Goal: Information Seeking & Learning: Learn about a topic

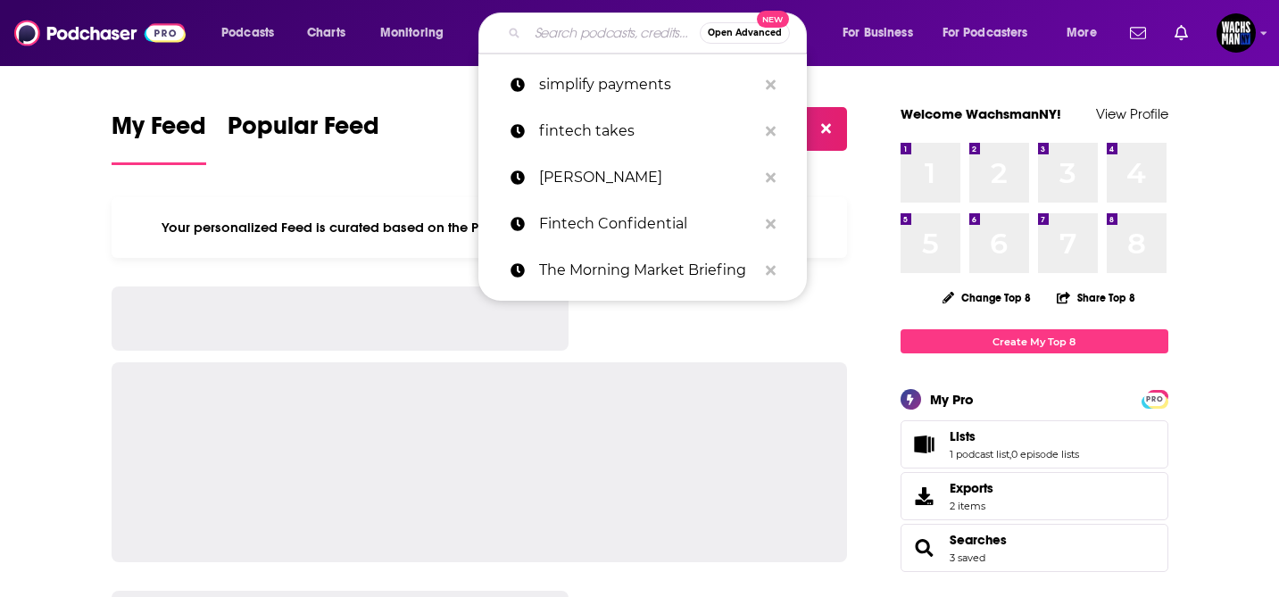
click at [569, 20] on input "Search podcasts, credits, & more..." at bounding box center [614, 33] width 172 height 29
paste input "Jason Mikula"
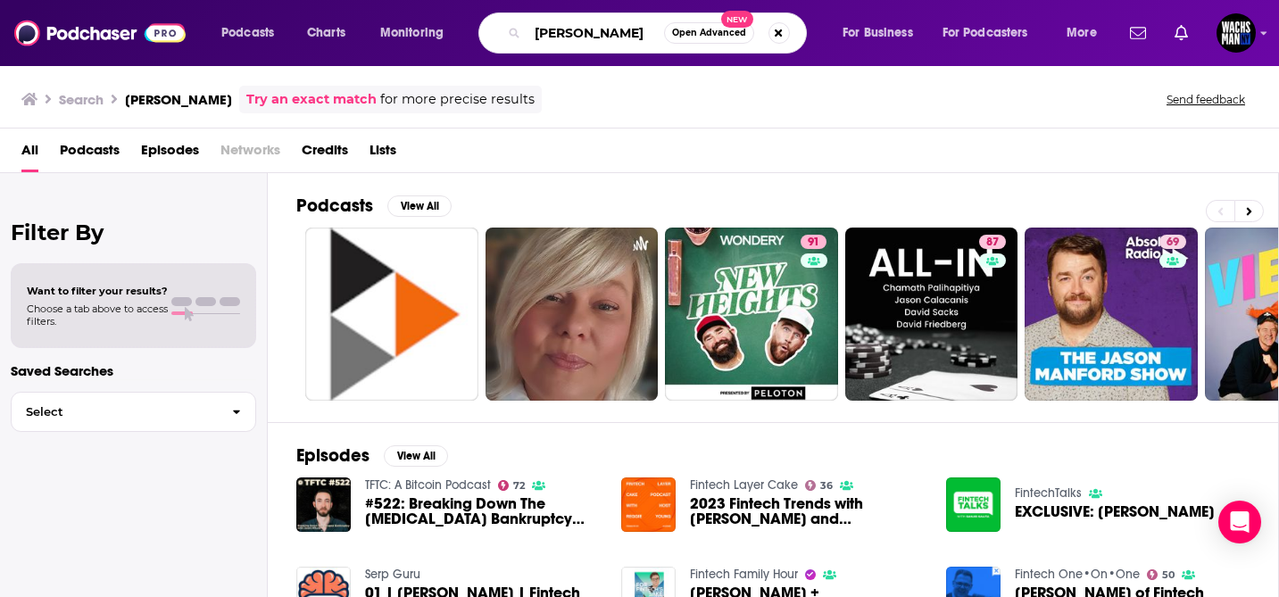
click at [564, 34] on input "Jason Mikula" at bounding box center [596, 33] width 137 height 29
click at [562, 34] on input "Jason Mikula" at bounding box center [596, 33] width 137 height 29
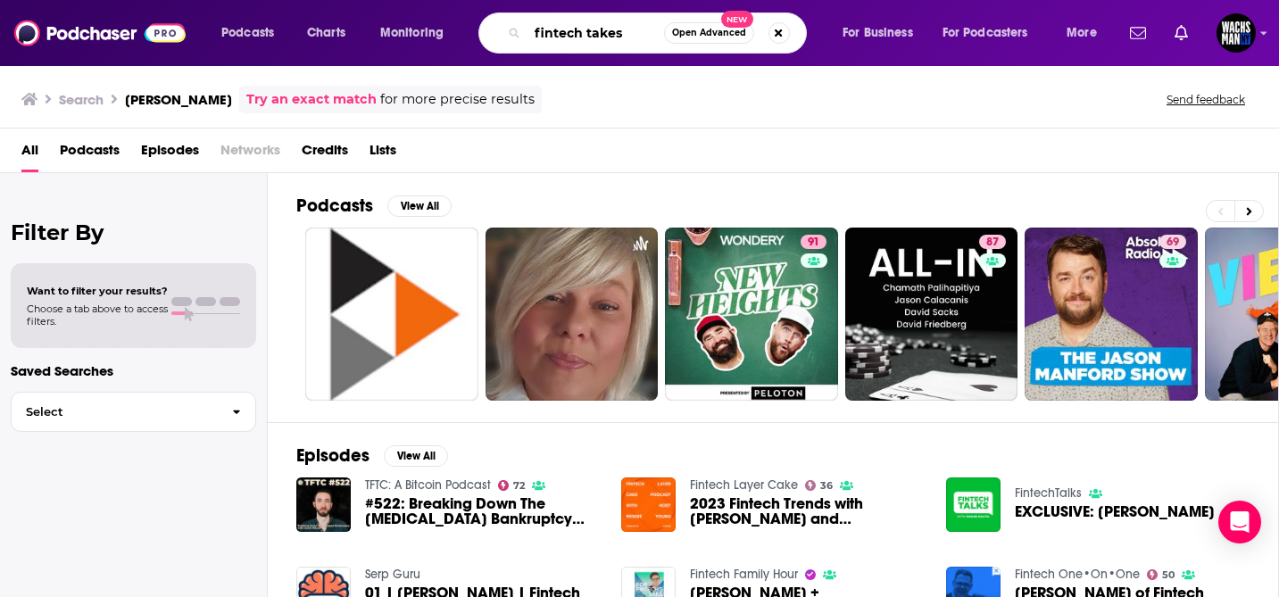
type input "fintech takes"
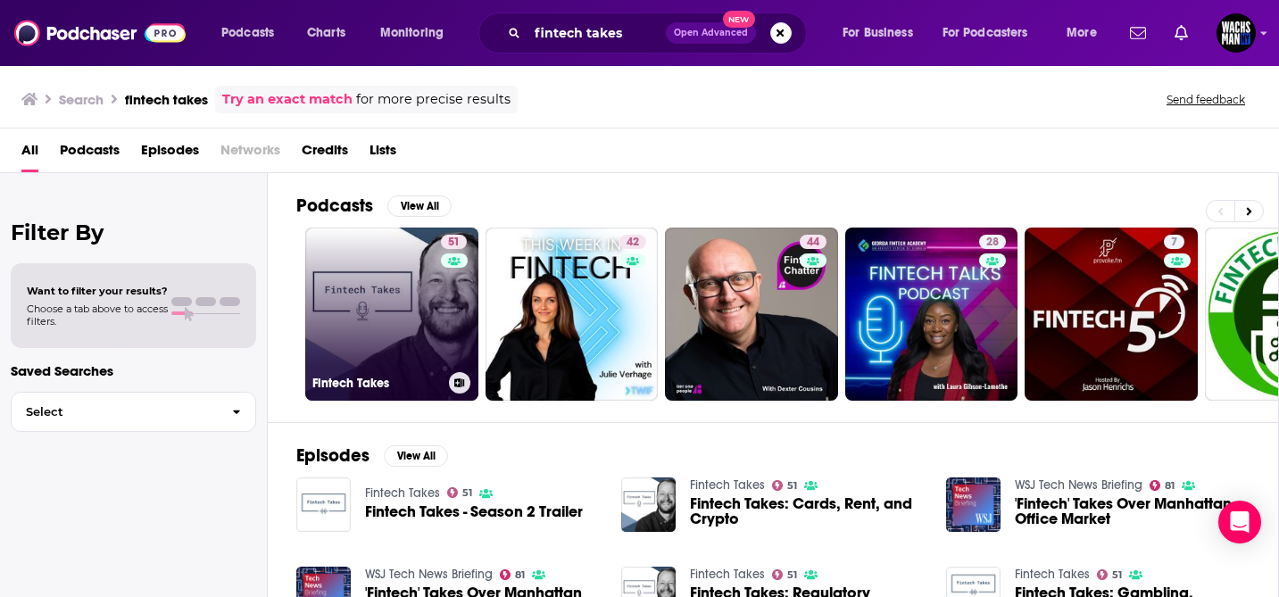
click at [363, 279] on link "51 Fintech Takes" at bounding box center [391, 314] width 173 height 173
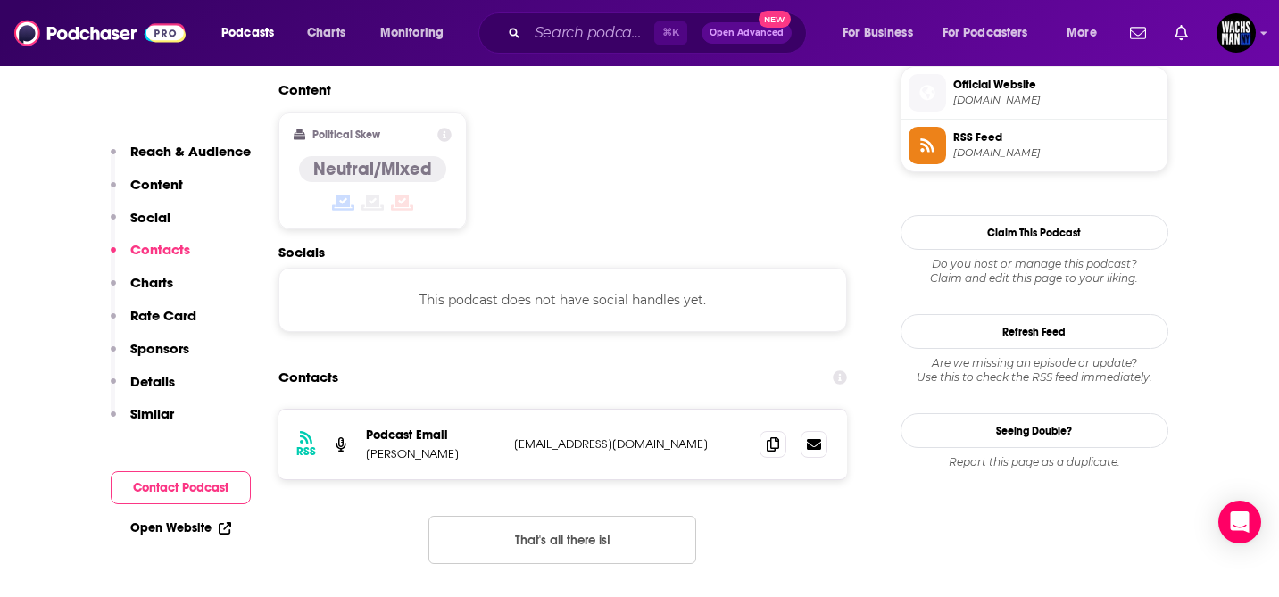
scroll to position [1530, 0]
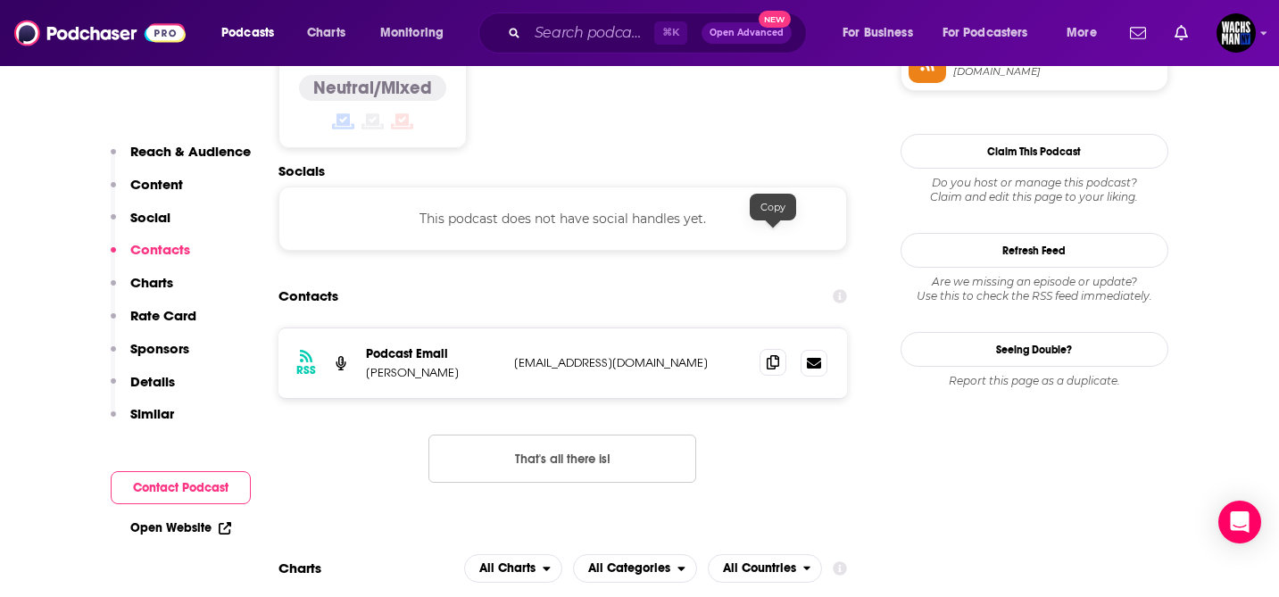
click at [772, 355] on icon at bounding box center [773, 362] width 12 height 14
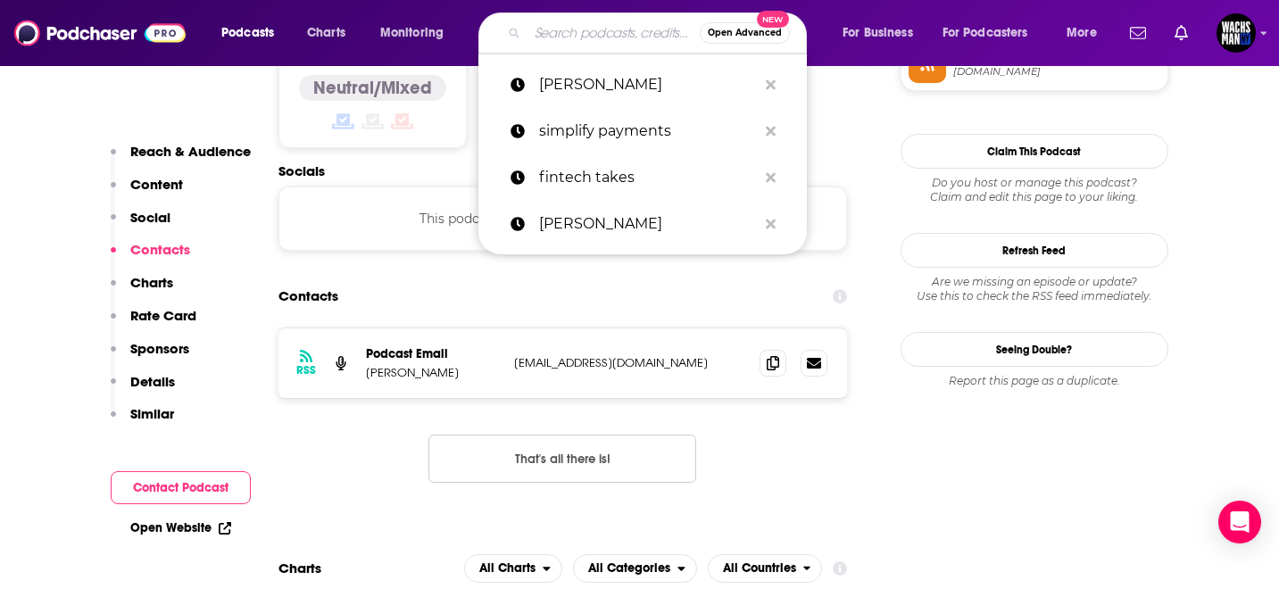
click at [569, 37] on input "Search podcasts, credits, & more..." at bounding box center [614, 33] width 172 height 29
paste input "This Week In Fintech"
type input "This Week In Fintech"
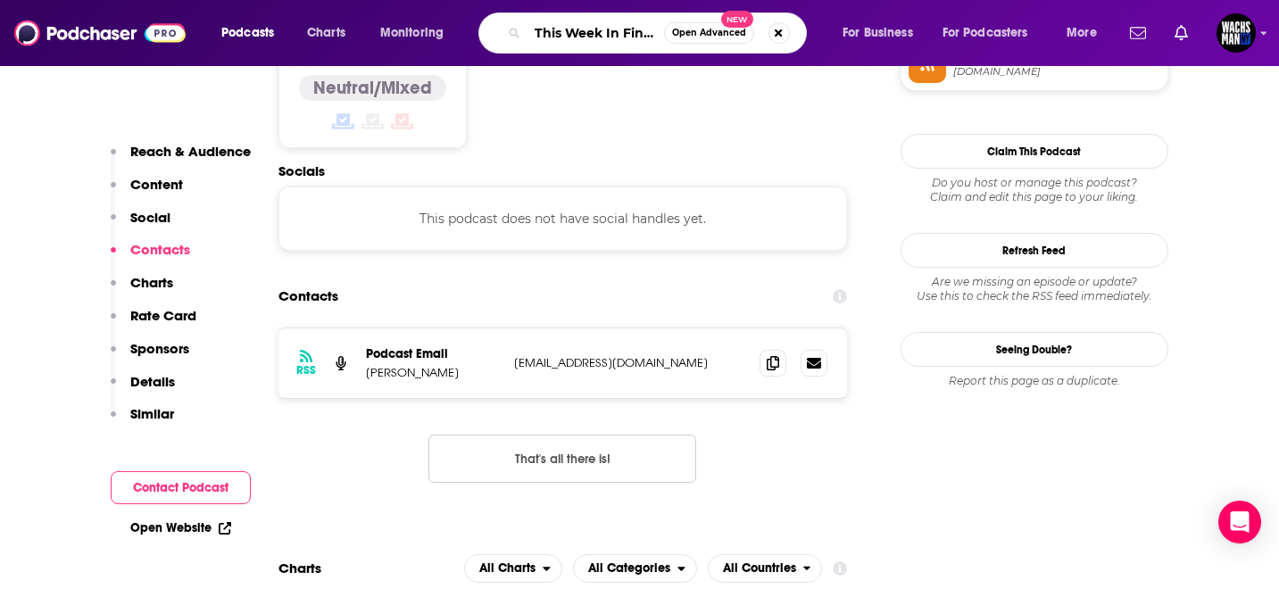
scroll to position [0, 17]
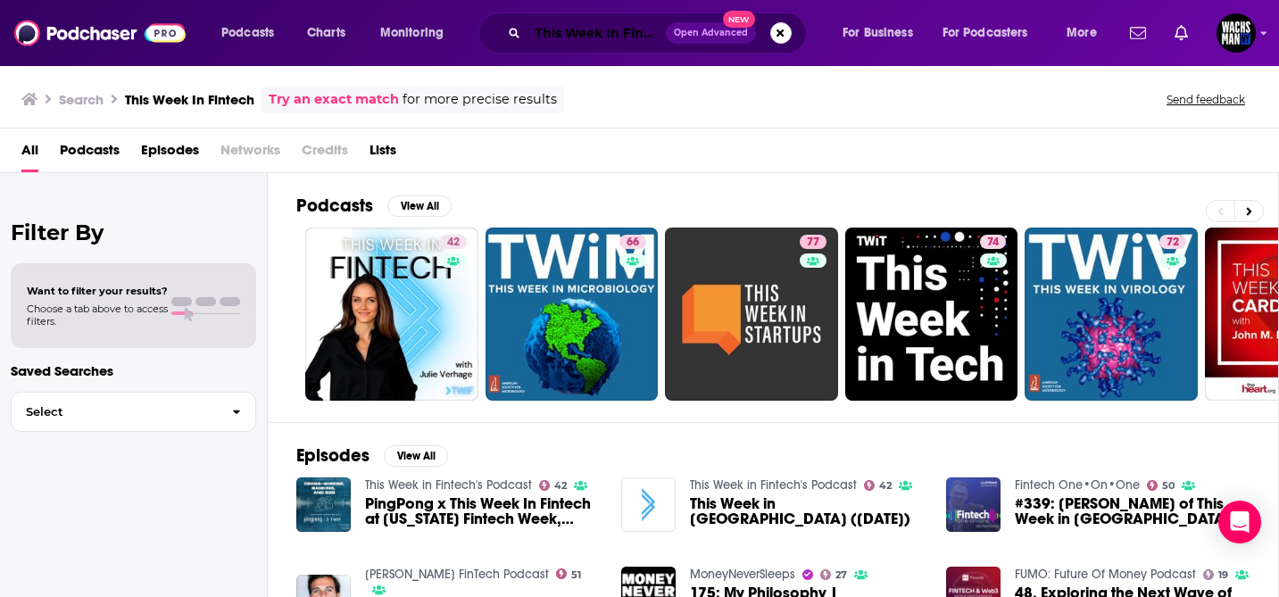
click at [599, 36] on input "This Week In Fintech" at bounding box center [597, 33] width 138 height 29
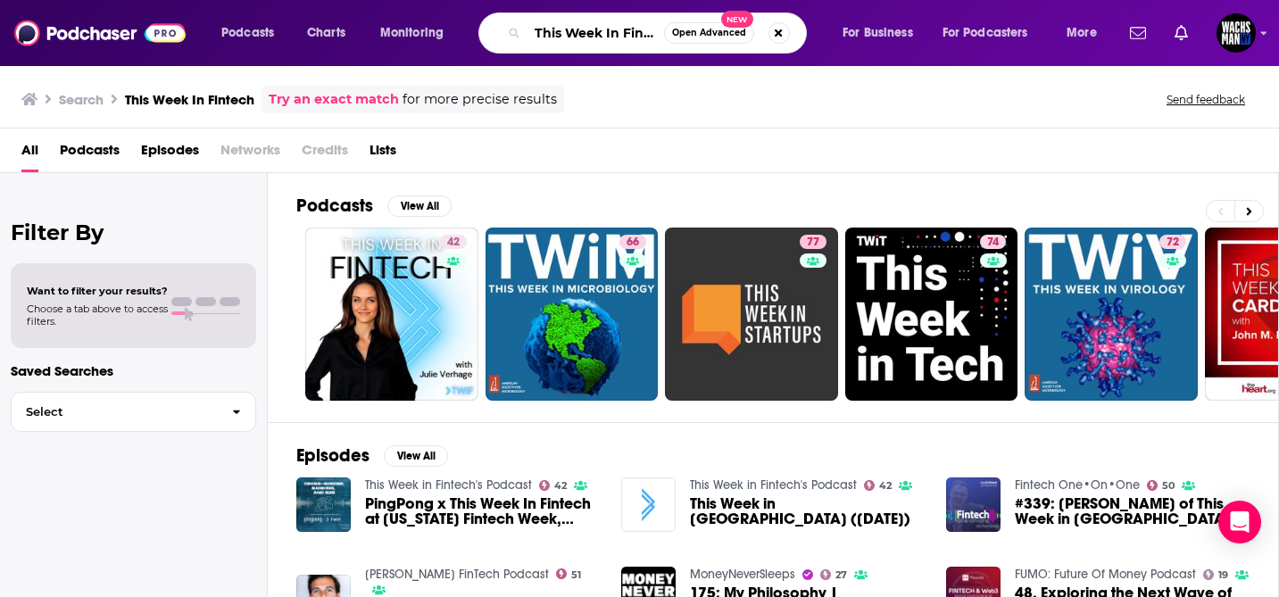
click at [599, 36] on input "This Week In Fintech" at bounding box center [596, 33] width 137 height 29
paste input "e fuzzy cow podcast"
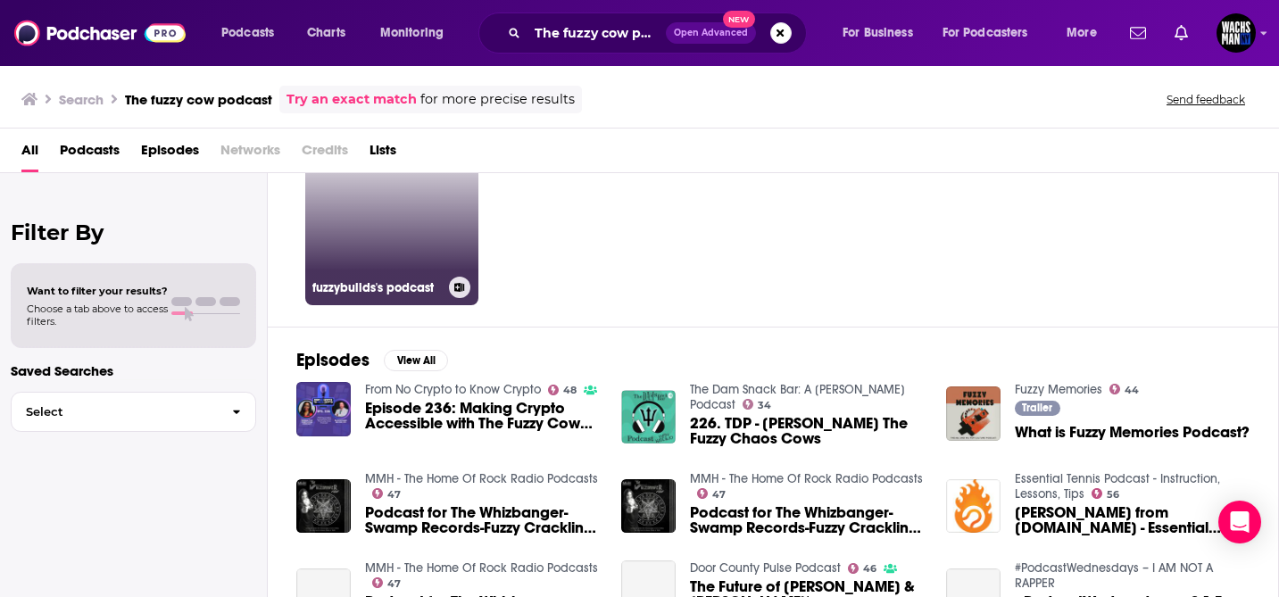
scroll to position [103, 0]
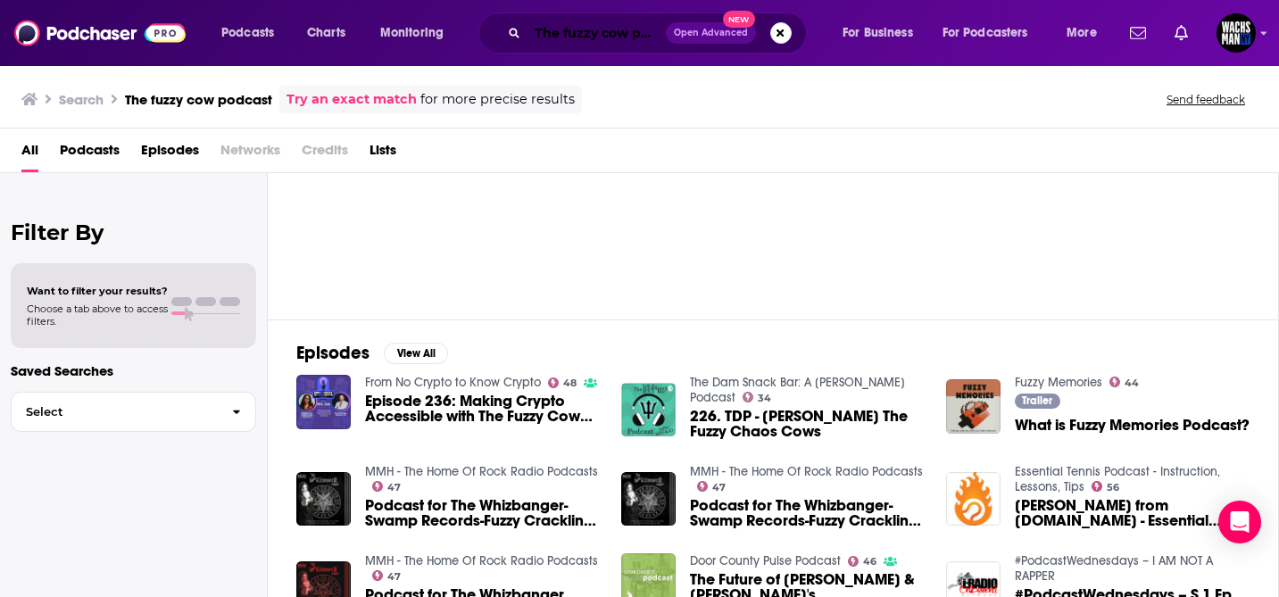
click at [581, 32] on input "The fuzzy cow podcast" at bounding box center [597, 33] width 138 height 29
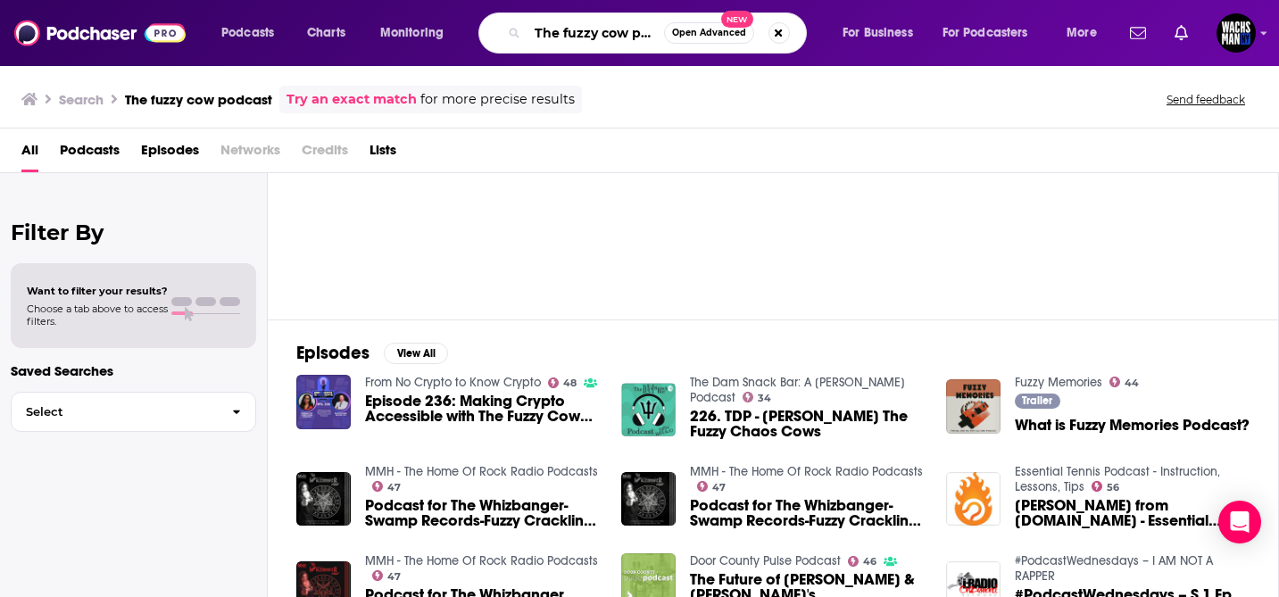
click at [581, 32] on input "The fuzzy cow podcast" at bounding box center [596, 33] width 137 height 29
paste input "Chuk Okpalugo Founder Stablecoin Blueprint"
drag, startPoint x: 547, startPoint y: 29, endPoint x: 509, endPoint y: 34, distance: 38.8
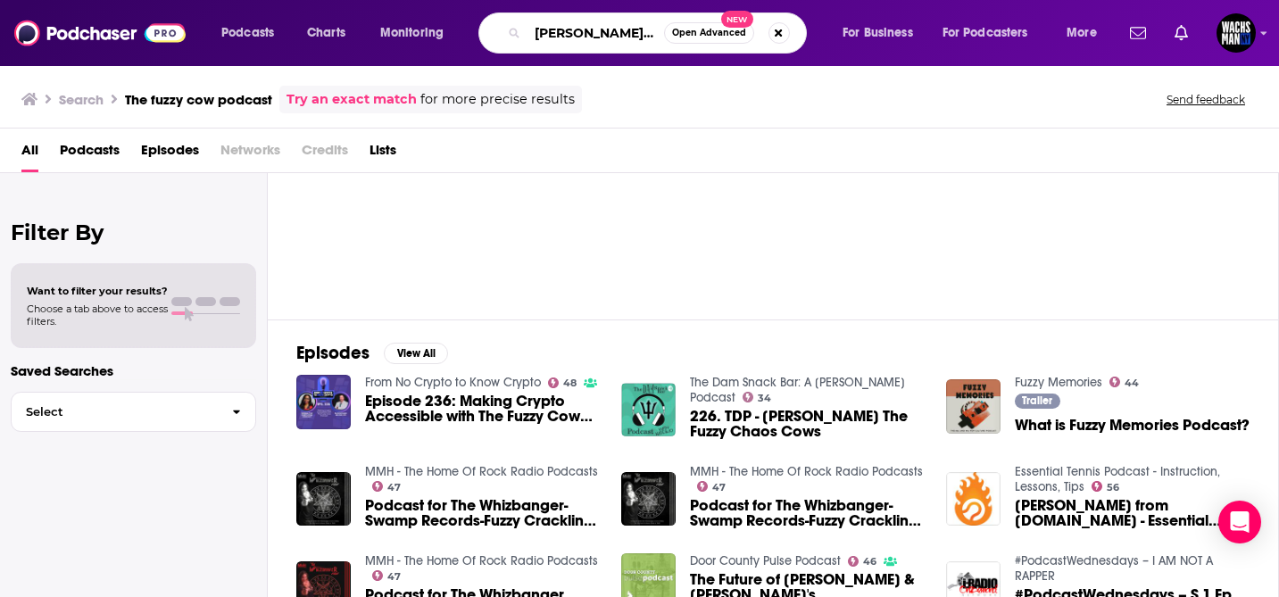
click at [509, 34] on div "Chuk Okpalugo Founder Stablecoin Blueprint Open Advanced New" at bounding box center [643, 32] width 329 height 41
click at [602, 38] on input "Chuk Okpalugo Founder Stablecoin Blueprint" at bounding box center [596, 33] width 137 height 29
drag, startPoint x: 638, startPoint y: 35, endPoint x: 516, endPoint y: 32, distance: 122.4
click at [516, 32] on div "Chuk Okpalugo Founder Stablecoin Blueprint Open Advanced New" at bounding box center [643, 32] width 329 height 41
type input "Founder Stablecoin Blueprint"
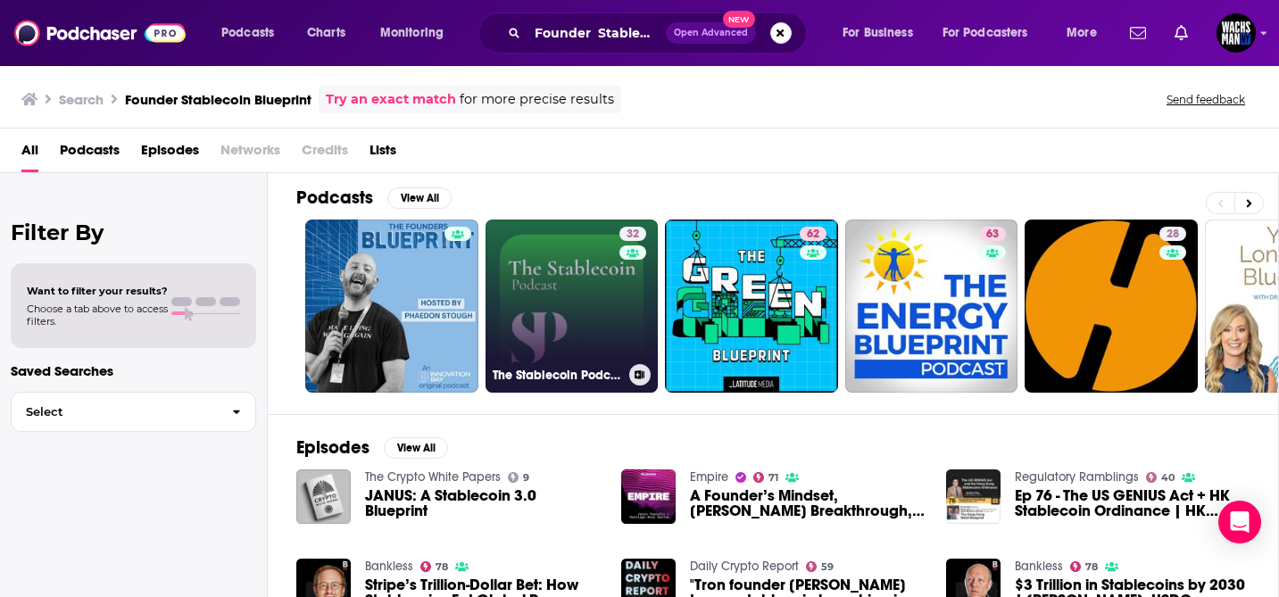
scroll to position [5, 0]
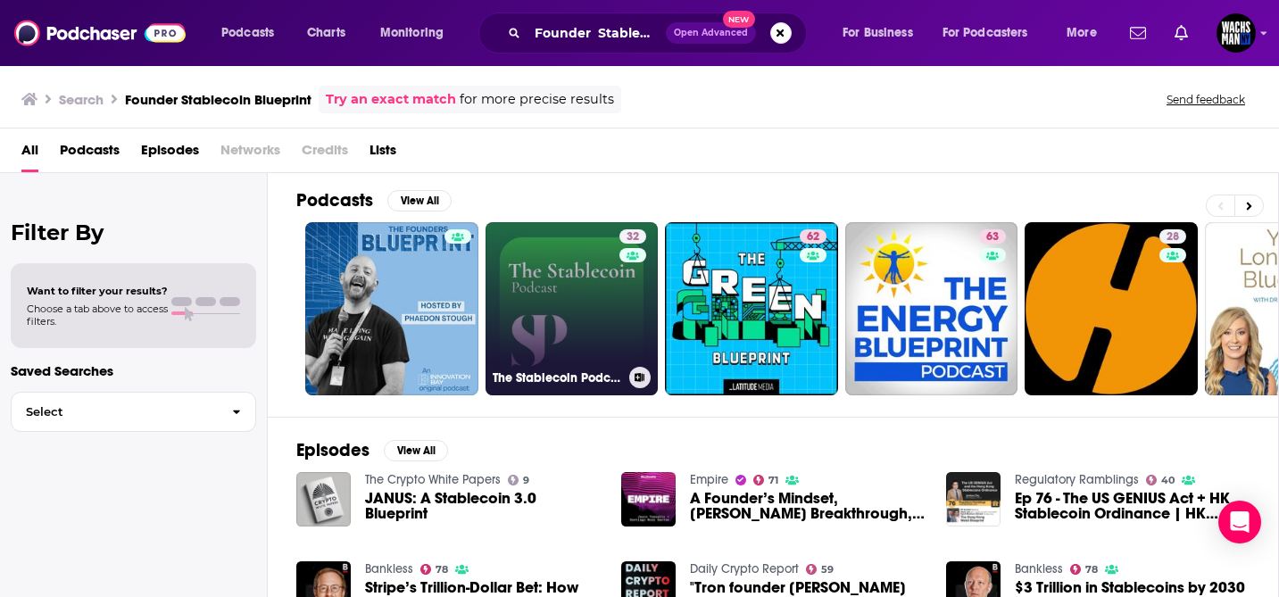
click at [562, 254] on link "32 The Stablecoin Podcast" at bounding box center [572, 308] width 173 height 173
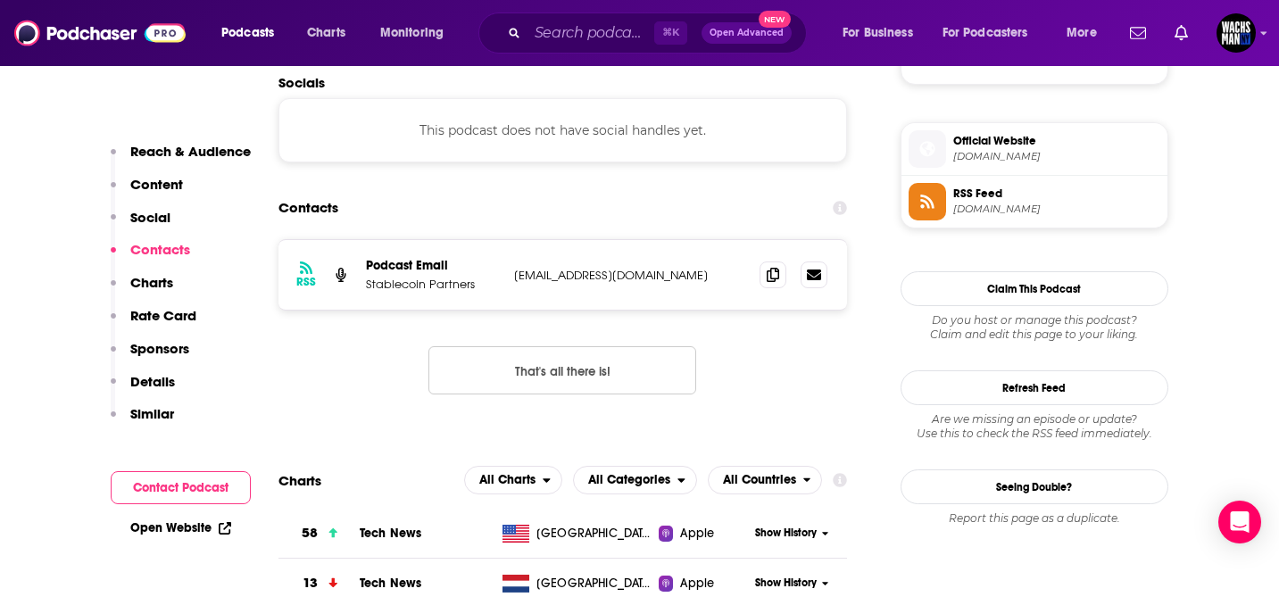
scroll to position [1322, 0]
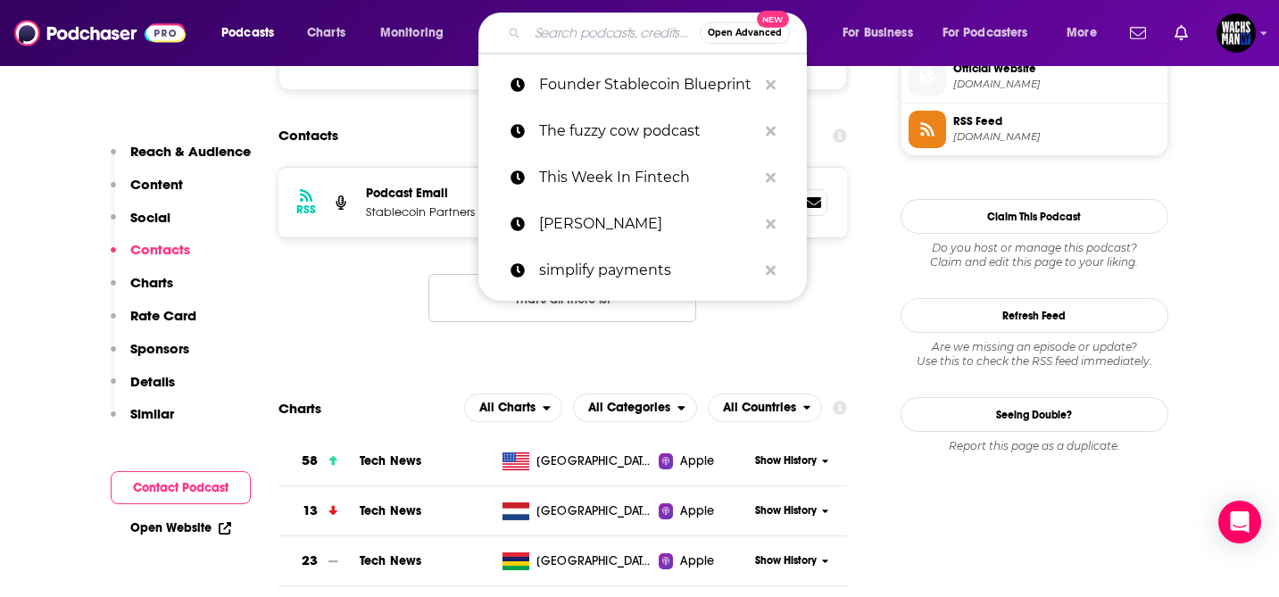
click at [579, 27] on input "Search podcasts, credits, & more..." at bounding box center [614, 33] width 172 height 29
paste input "Money Code"
type input "Money Code"
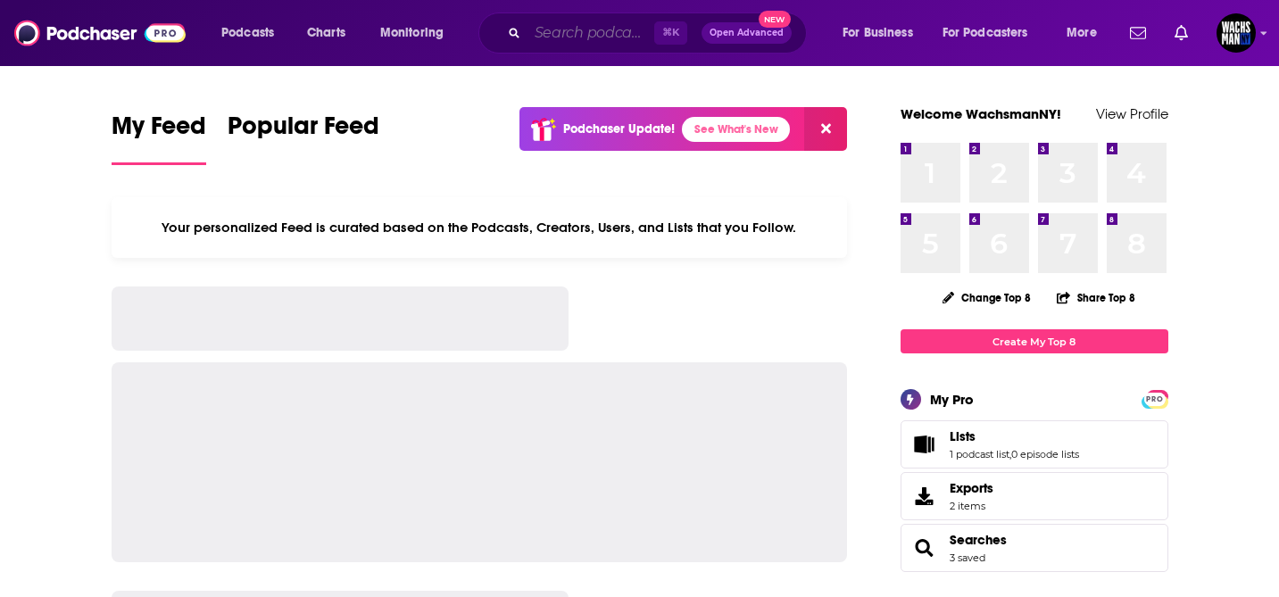
click at [554, 32] on input "Search podcasts, credits, & more..." at bounding box center [591, 33] width 127 height 29
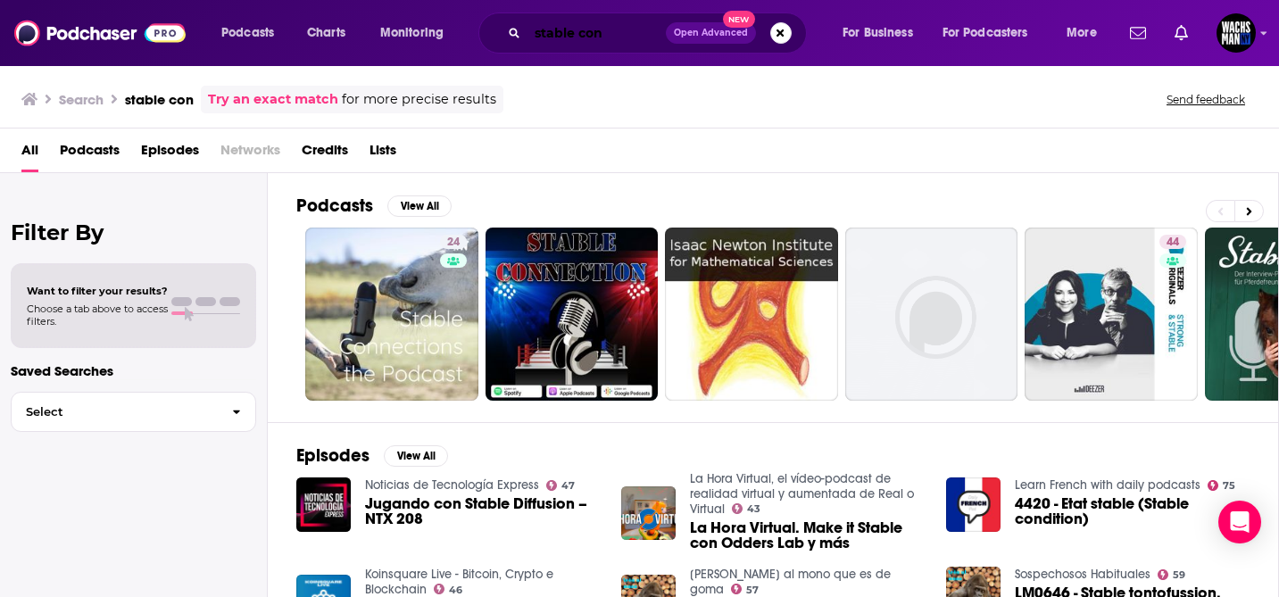
click at [570, 25] on input "stable con" at bounding box center [597, 33] width 138 height 29
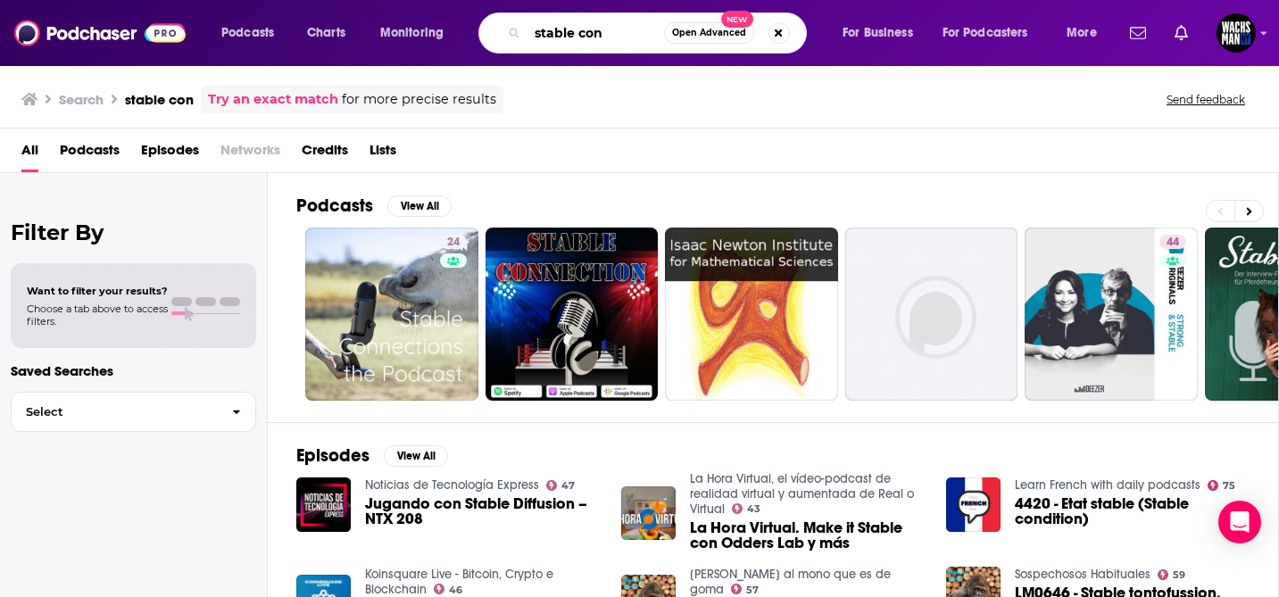
click at [570, 25] on input "stable con" at bounding box center [596, 33] width 137 height 29
click at [570, 28] on input "stable con" at bounding box center [596, 33] width 137 height 29
click at [604, 31] on input "stable con" at bounding box center [596, 33] width 137 height 29
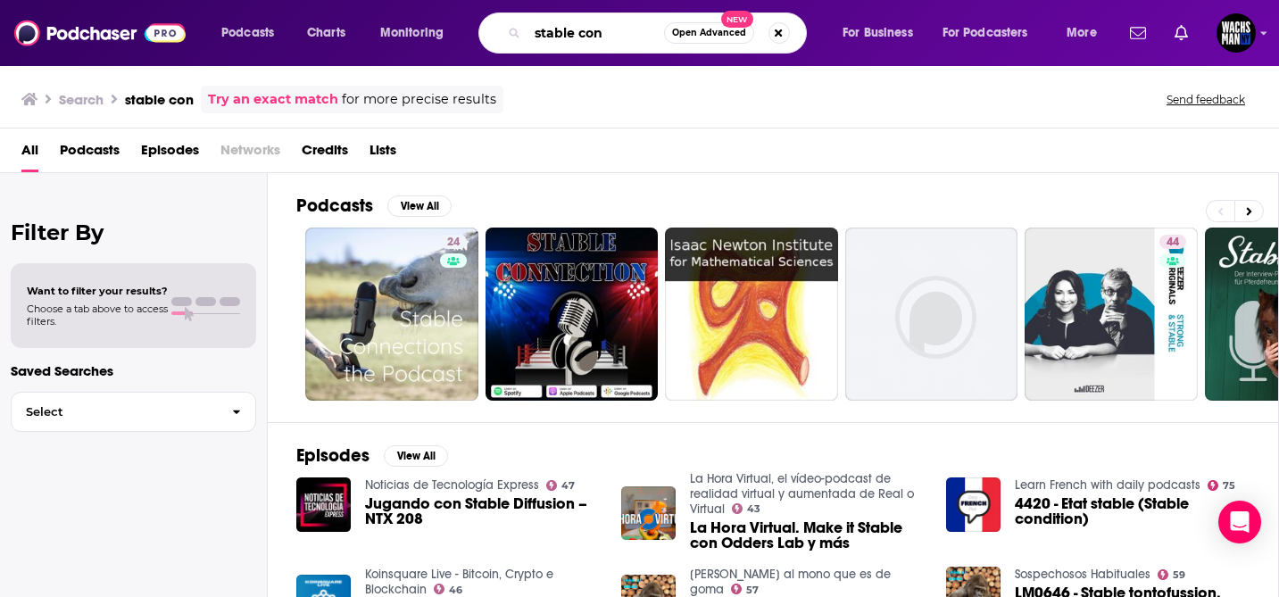
click at [604, 31] on input "stable con" at bounding box center [596, 33] width 137 height 29
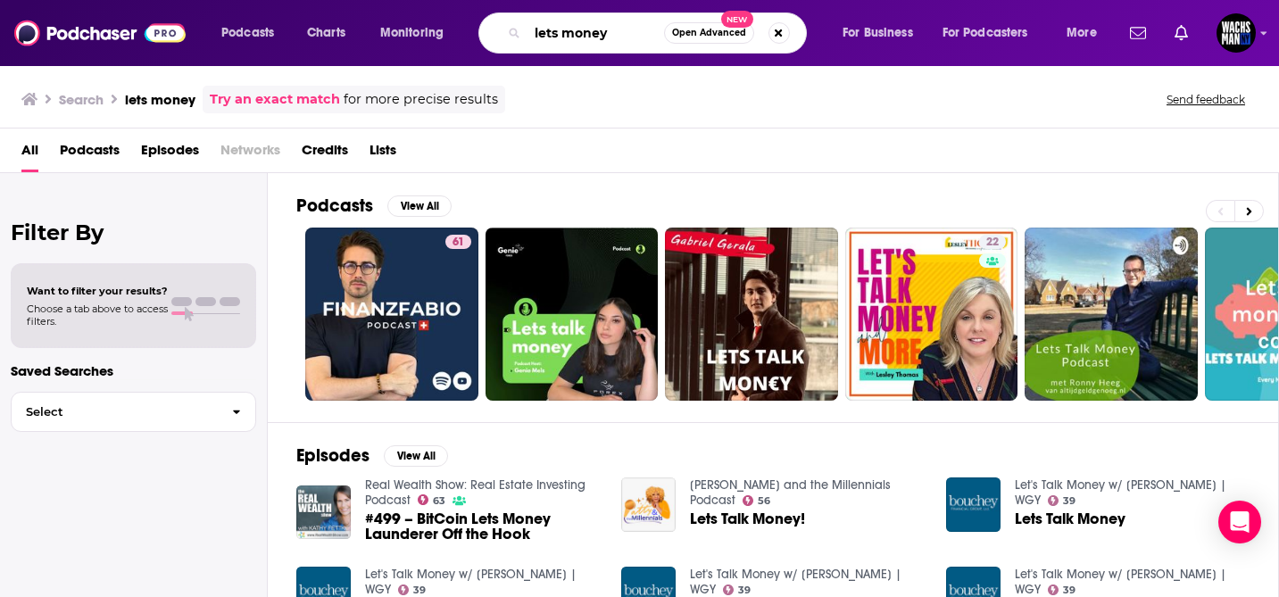
click at [566, 32] on input "lets money" at bounding box center [596, 33] width 137 height 29
paste input "tokenized"
click at [566, 32] on input "lets money" at bounding box center [596, 33] width 137 height 29
type input "tokenized"
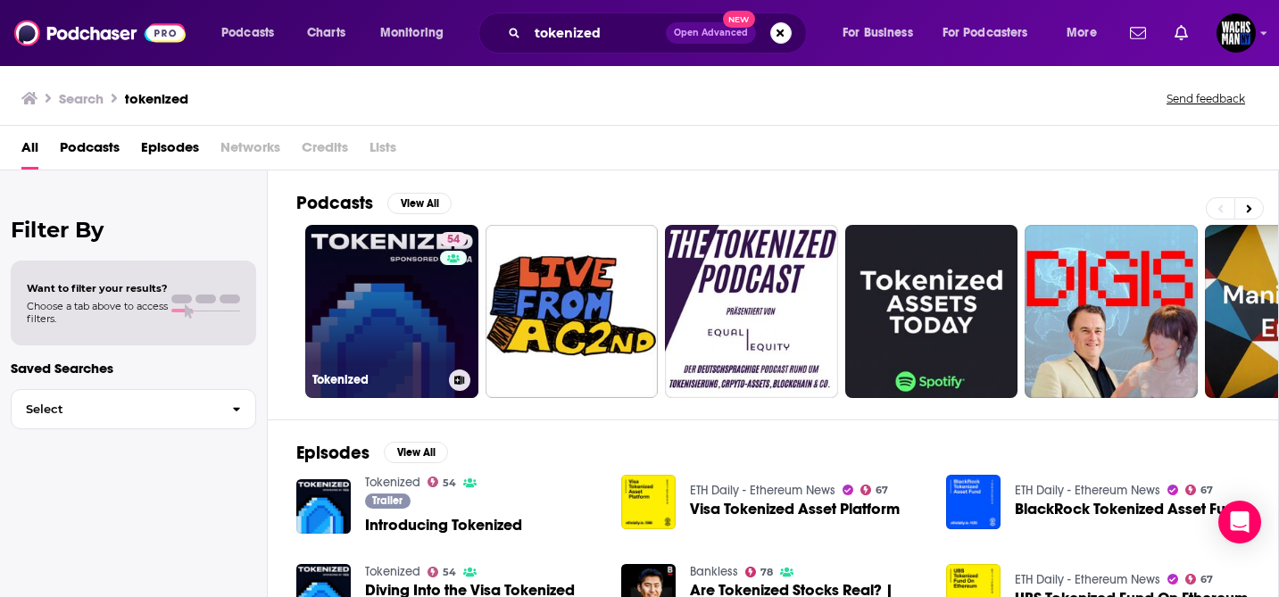
click at [396, 268] on link "54 Tokenized" at bounding box center [391, 311] width 173 height 173
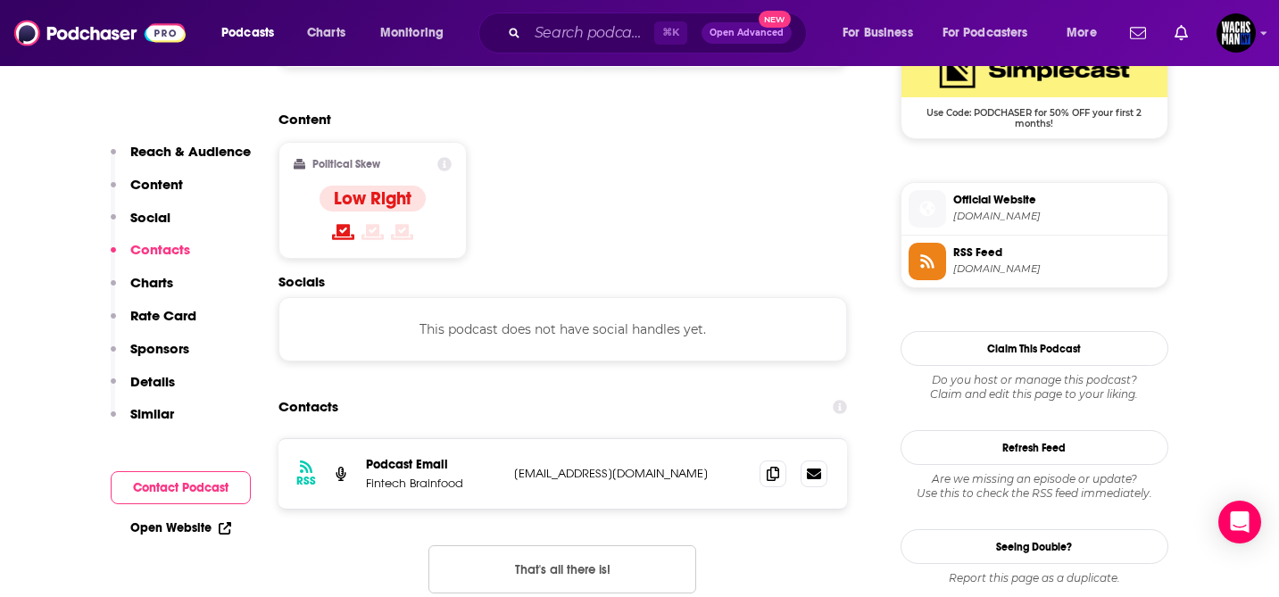
scroll to position [1370, 0]
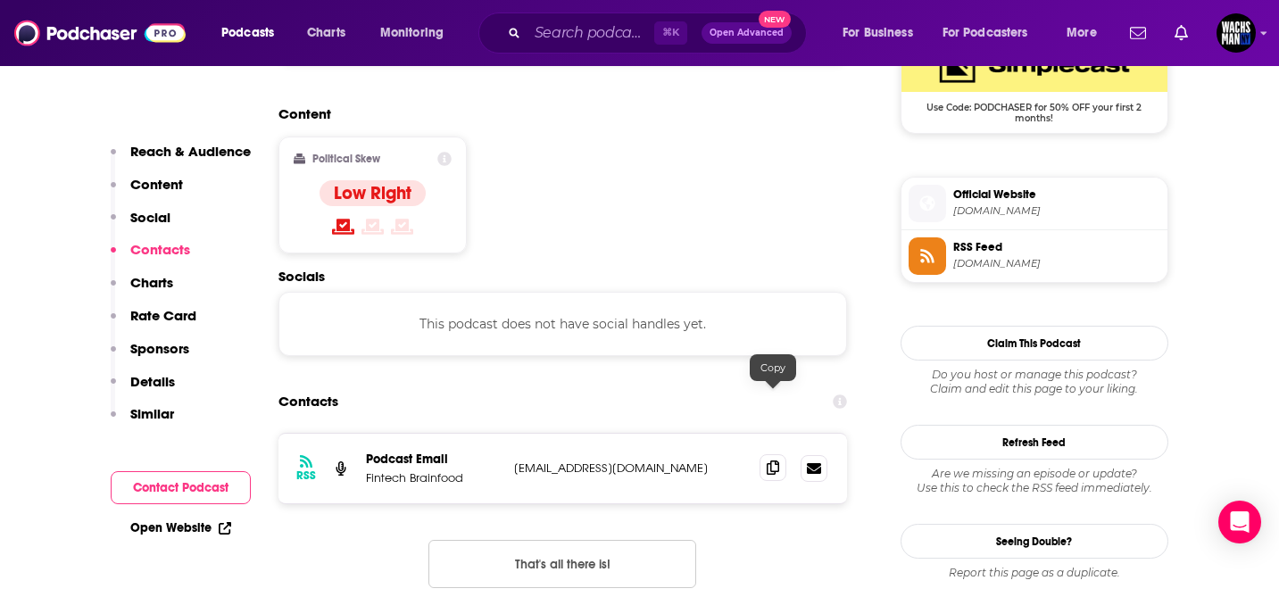
click at [776, 461] on icon at bounding box center [773, 468] width 12 height 14
click at [769, 461] on icon at bounding box center [773, 468] width 12 height 14
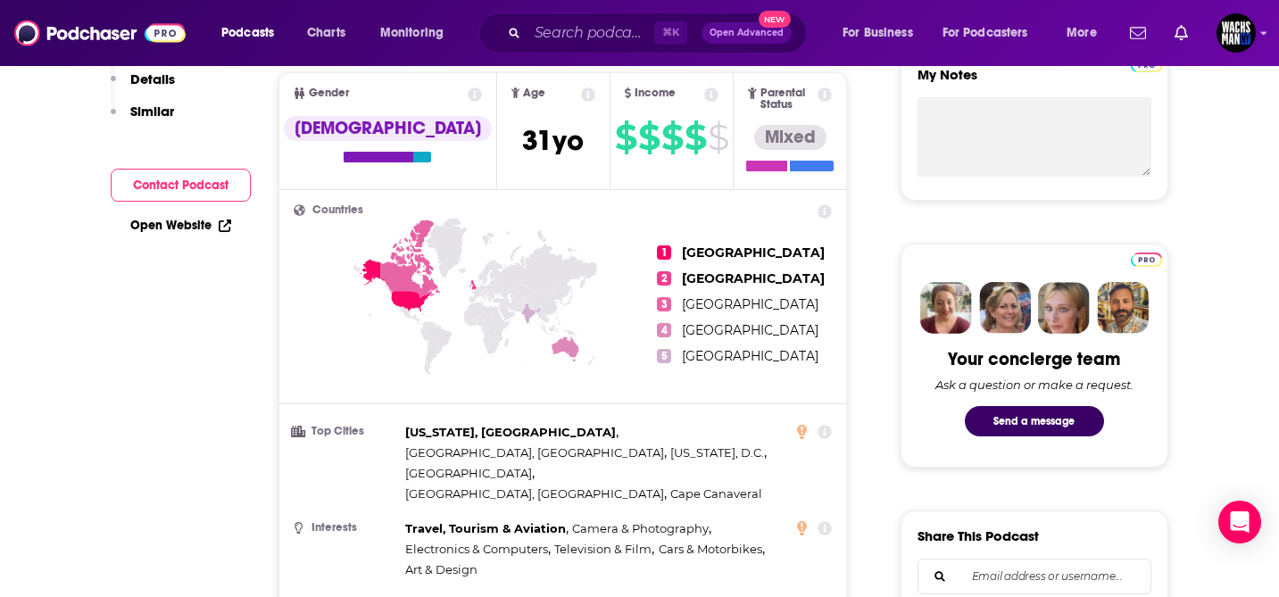
scroll to position [0, 0]
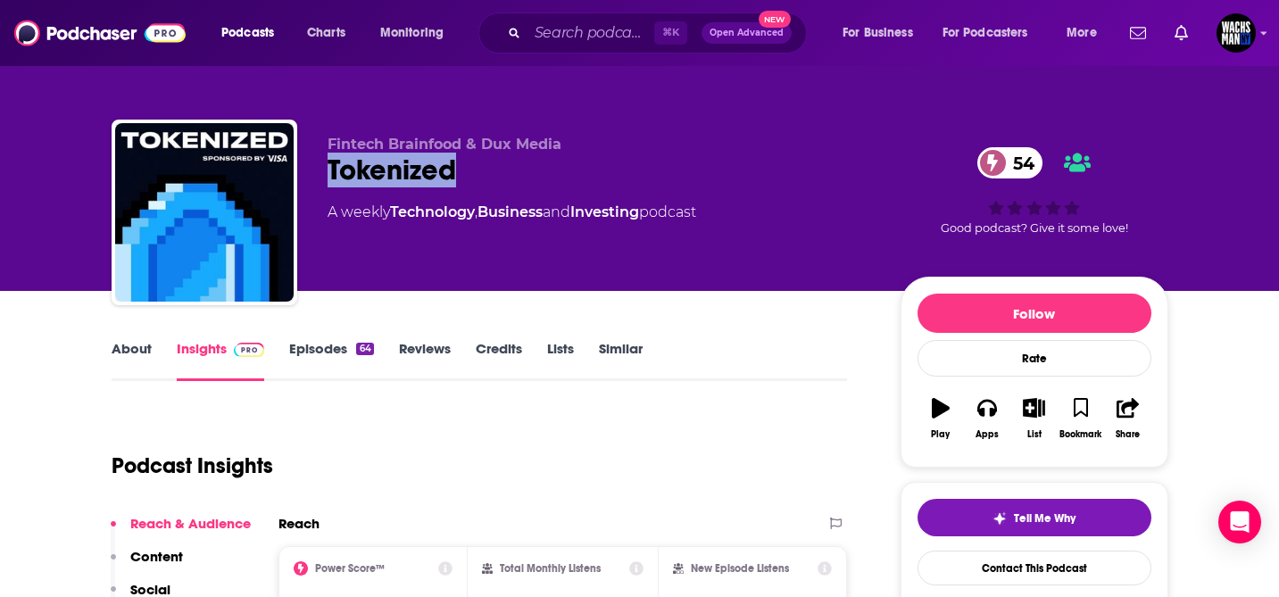
drag, startPoint x: 478, startPoint y: 171, endPoint x: 327, endPoint y: 182, distance: 151.3
click at [328, 182] on div "Tokenized 54" at bounding box center [600, 170] width 545 height 35
copy h2 "Tokenized"
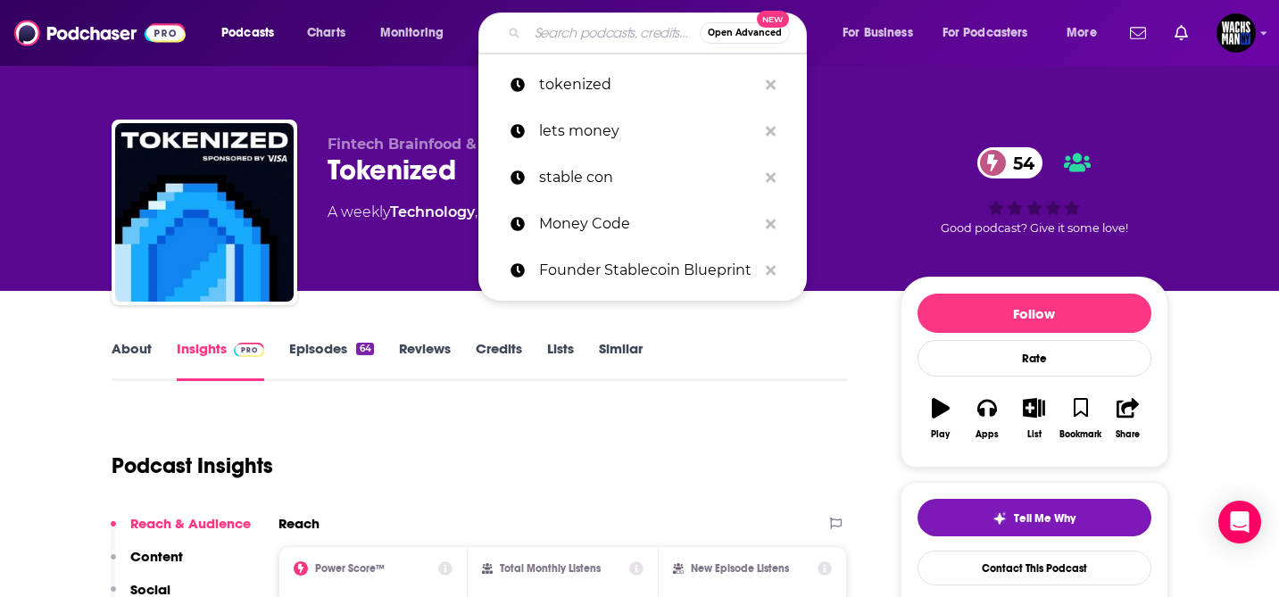
click at [575, 30] on input "Search podcasts, credits, & more..." at bounding box center [614, 33] width 172 height 29
paste input "Heather Sugg North American Correspondent Fintech Futures"
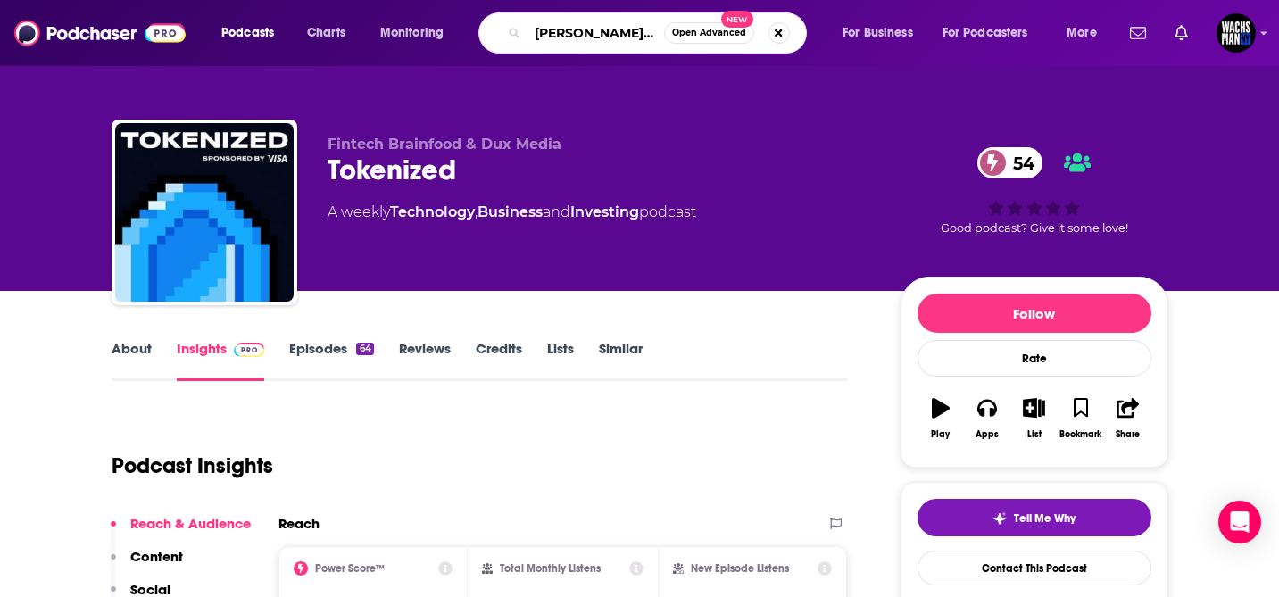
drag, startPoint x: 556, startPoint y: 35, endPoint x: 516, endPoint y: 35, distance: 40.2
click at [516, 35] on div "Heather Sugg North American Correspondent Fintech Futures Open Advanced New" at bounding box center [643, 32] width 329 height 41
click at [574, 34] on input "Heather Sugg North American Correspondent Fintech Futures" at bounding box center [596, 33] width 137 height 29
drag, startPoint x: 629, startPoint y: 30, endPoint x: 562, endPoint y: 35, distance: 67.1
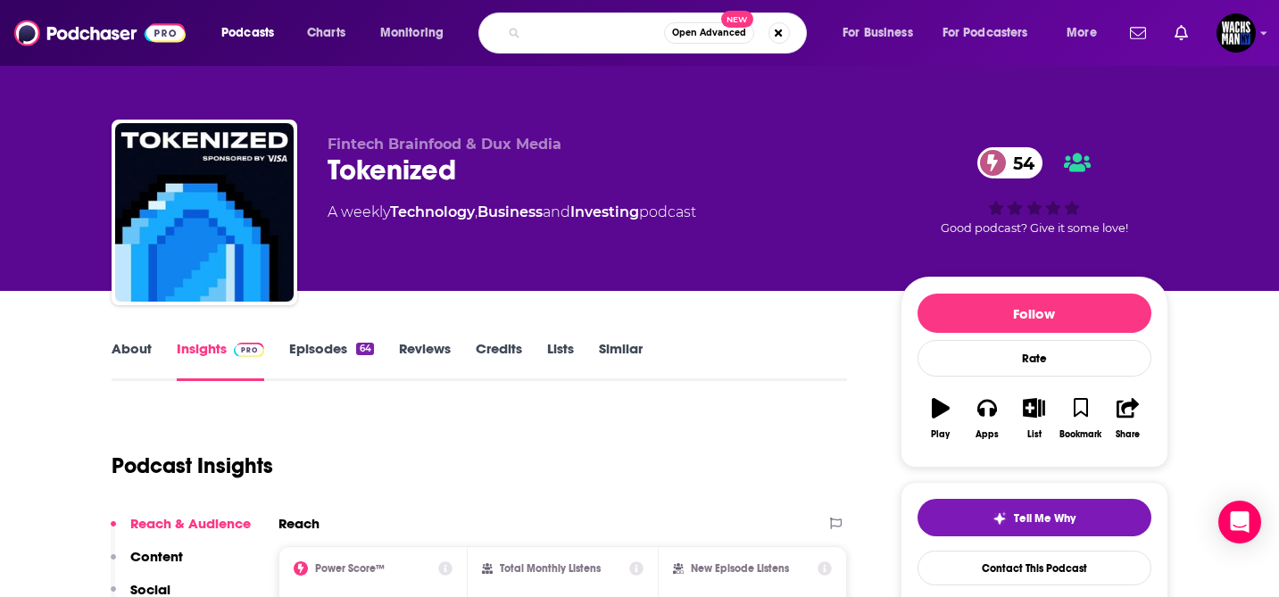
click at [562, 35] on input "Heather Sugg North American Correspondent Fintech Futures" at bounding box center [596, 33] width 137 height 29
type input "Heather Sugg Fintech Futures"
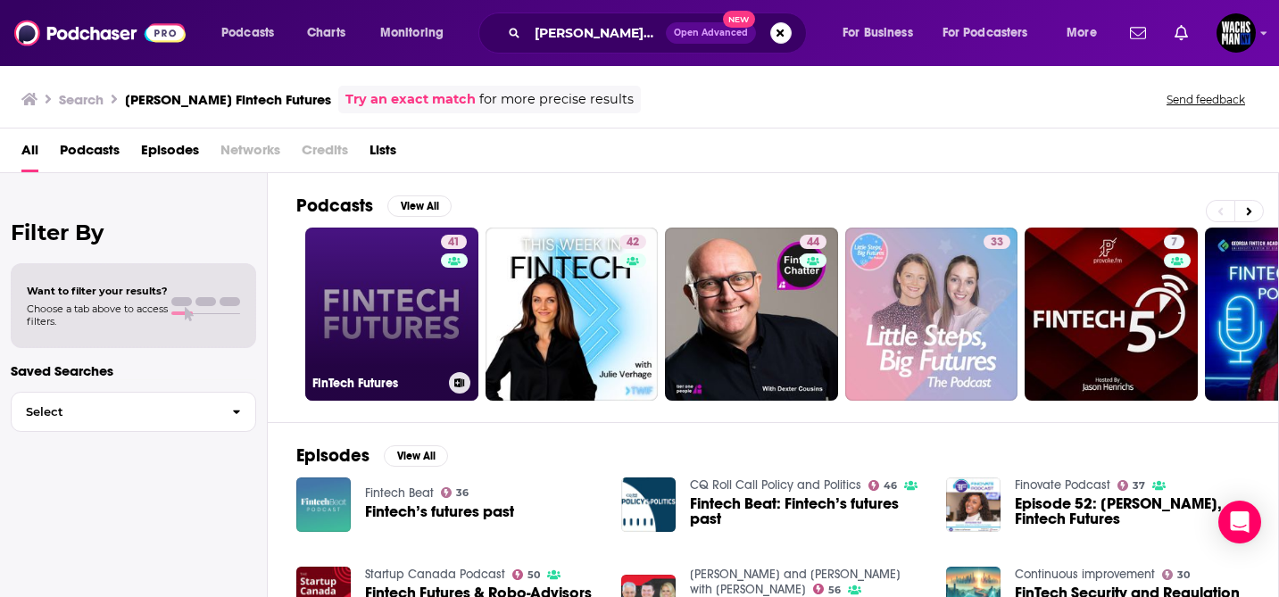
click at [382, 268] on link "41 FinTech Futures" at bounding box center [391, 314] width 173 height 173
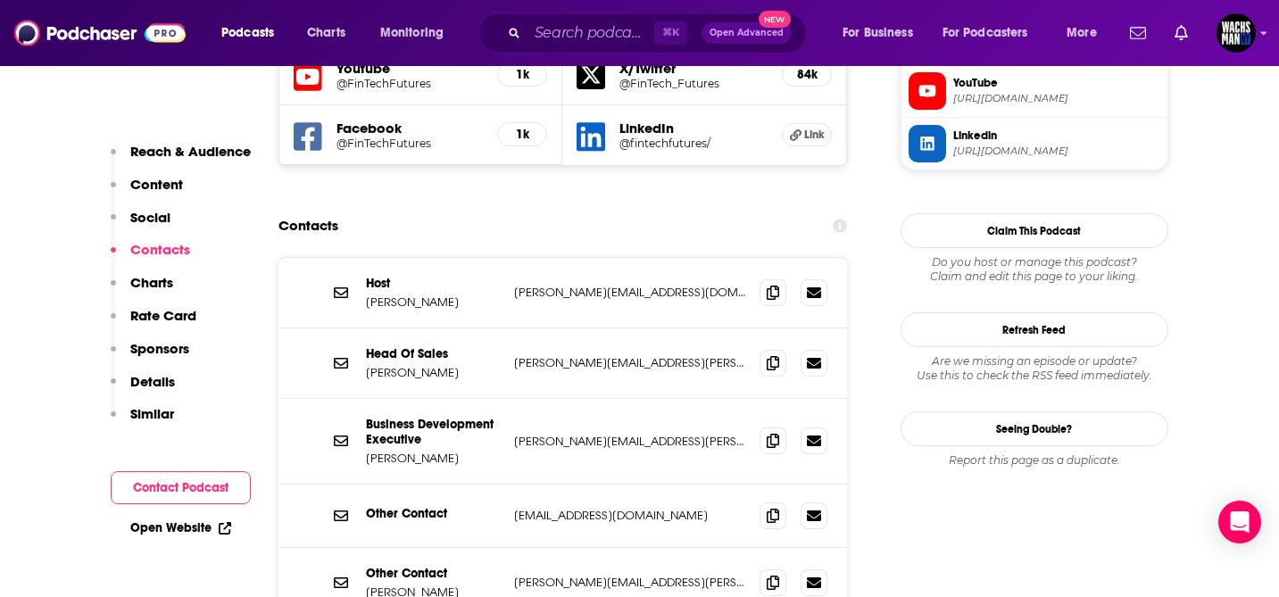
scroll to position [1664, 0]
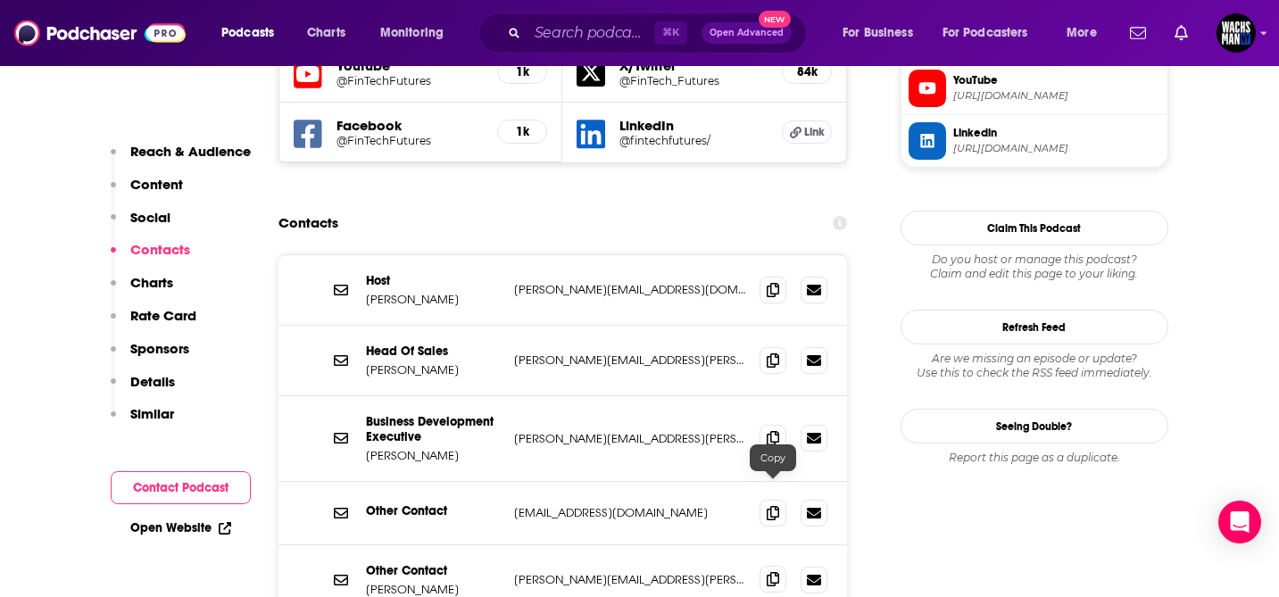
click at [781, 566] on span at bounding box center [773, 579] width 27 height 27
click at [595, 31] on input "Search podcasts, credits, & more..." at bounding box center [591, 33] width 127 height 29
paste input "Fintech Futures"
type input "Fintech Futures"
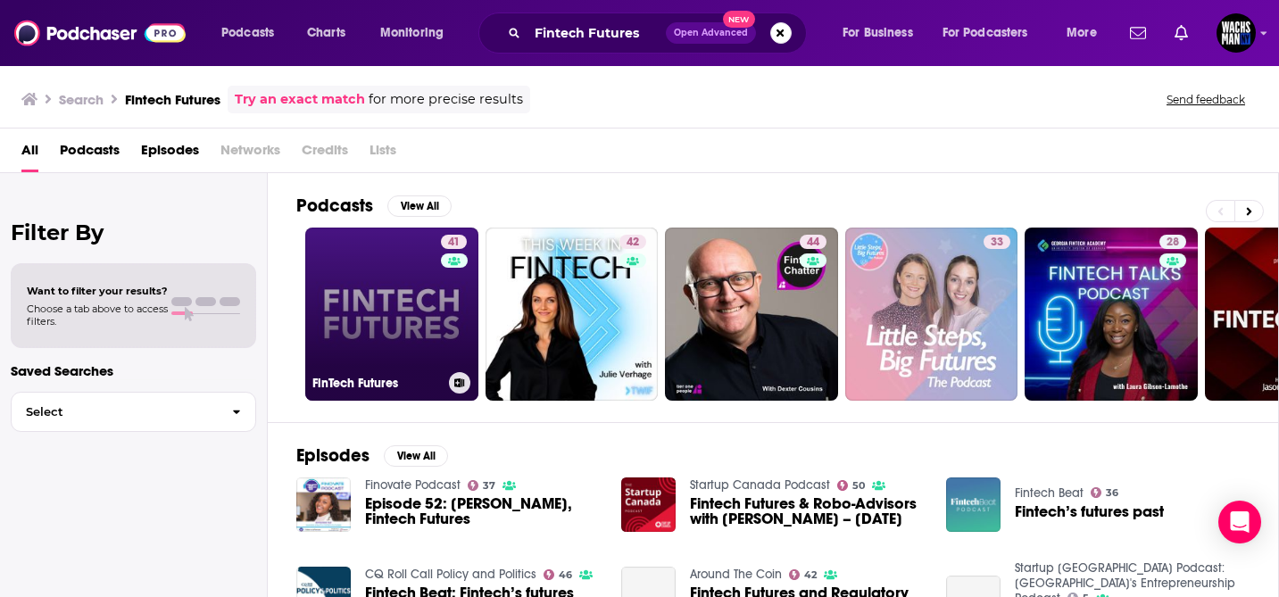
click at [411, 312] on link "41 FinTech Futures" at bounding box center [391, 314] width 173 height 173
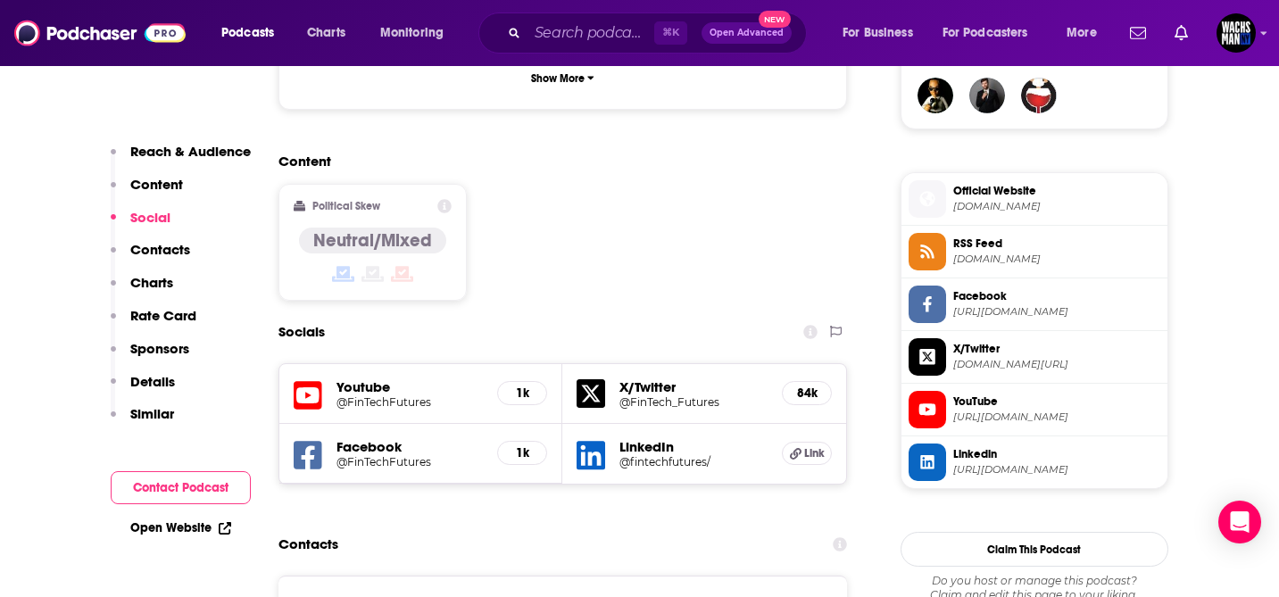
scroll to position [1345, 0]
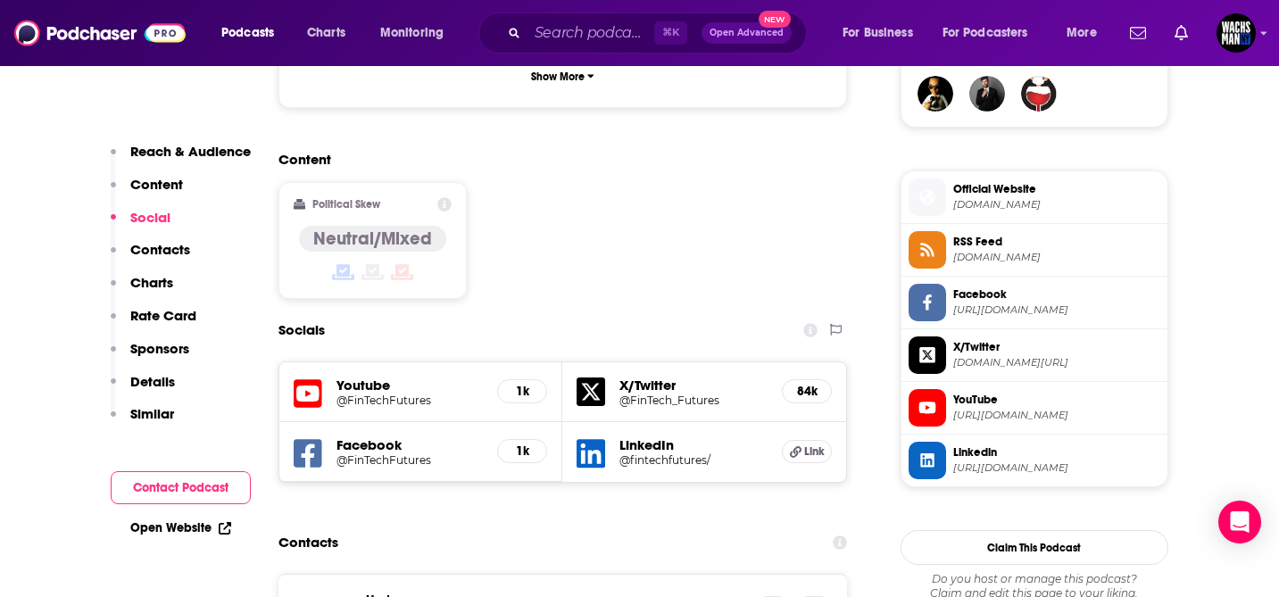
click at [398, 394] on h5 "@FinTechFutures" at bounding box center [410, 400] width 147 height 13
click at [565, 32] on input "Search podcasts, credits, & more..." at bounding box center [591, 33] width 127 height 29
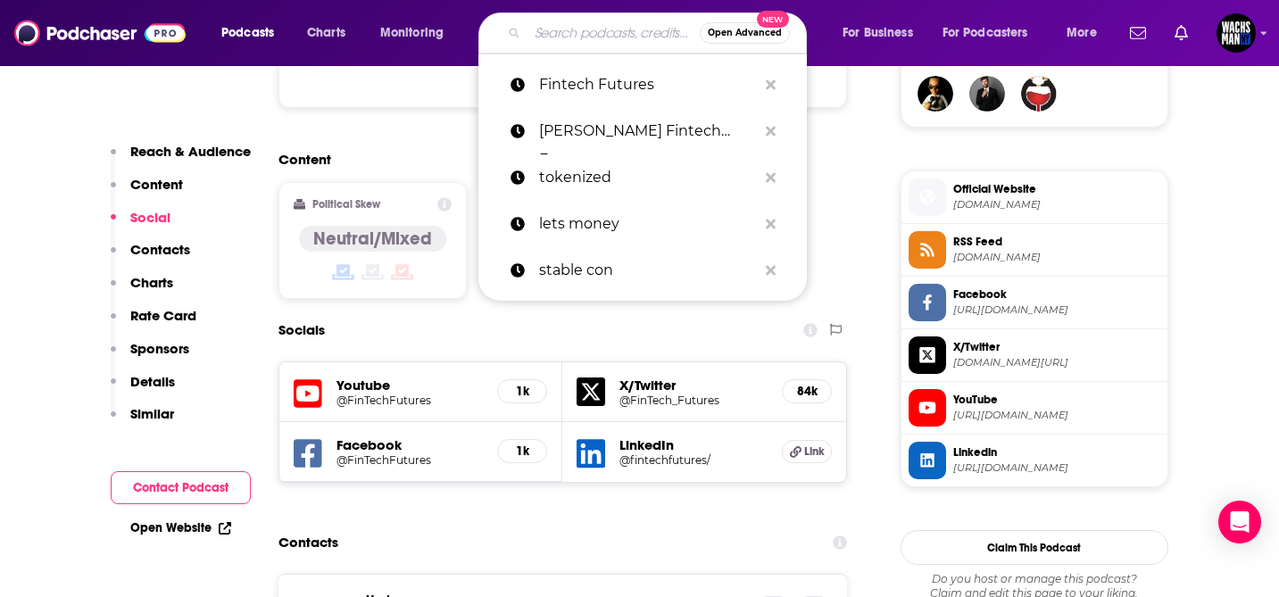
paste input "Fintech Brainfood"
type input "Fintech Brainfood"
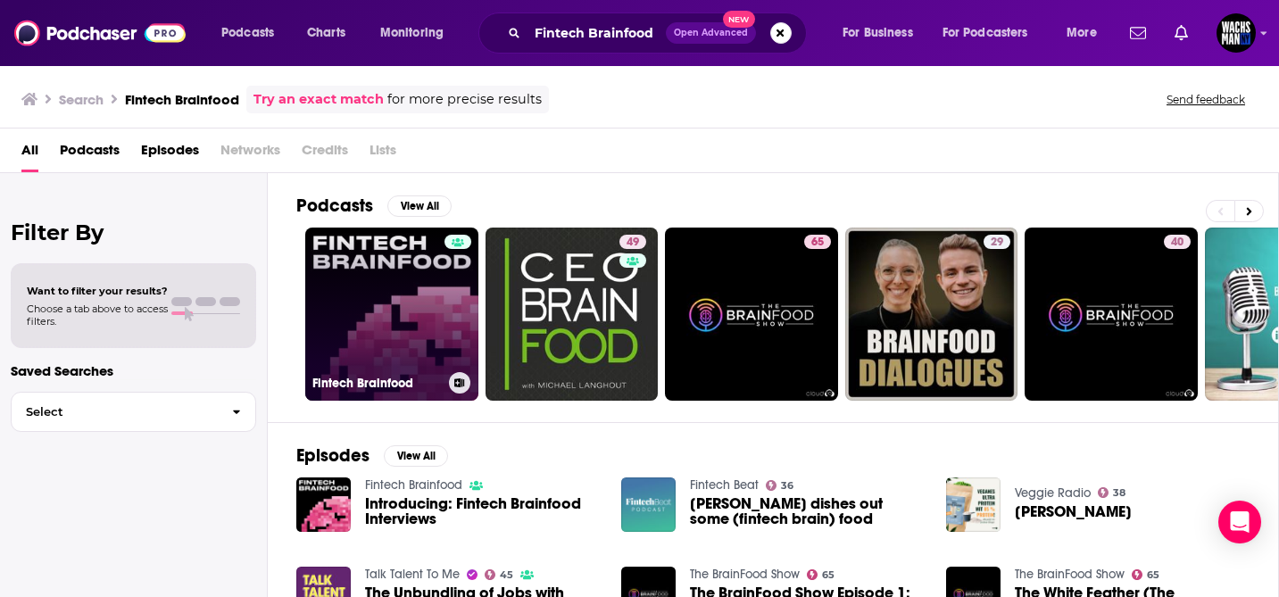
click at [379, 303] on link "Fintech Brainfood" at bounding box center [391, 314] width 173 height 173
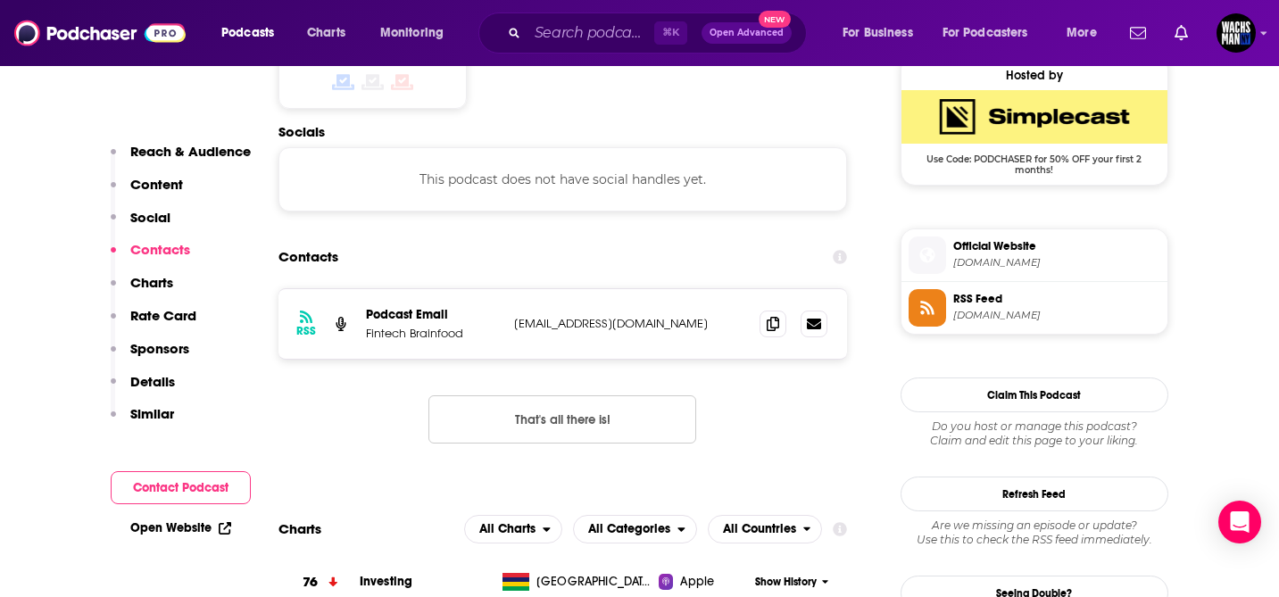
scroll to position [1324, 0]
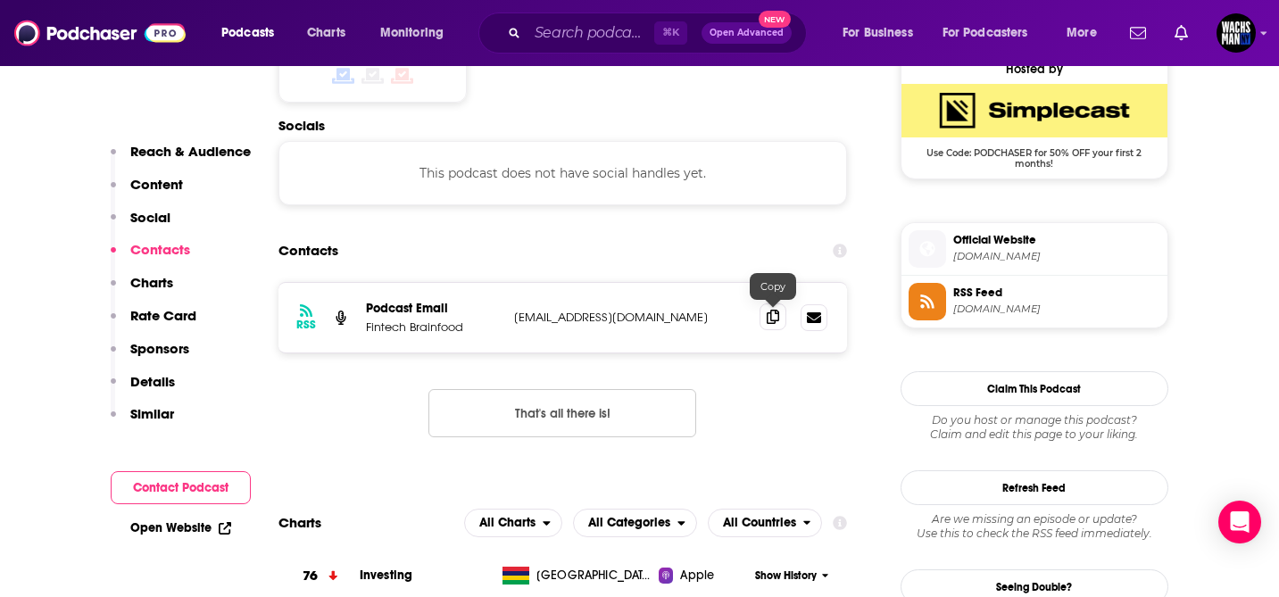
click at [779, 312] on icon at bounding box center [773, 317] width 12 height 14
